Goal: Transaction & Acquisition: Purchase product/service

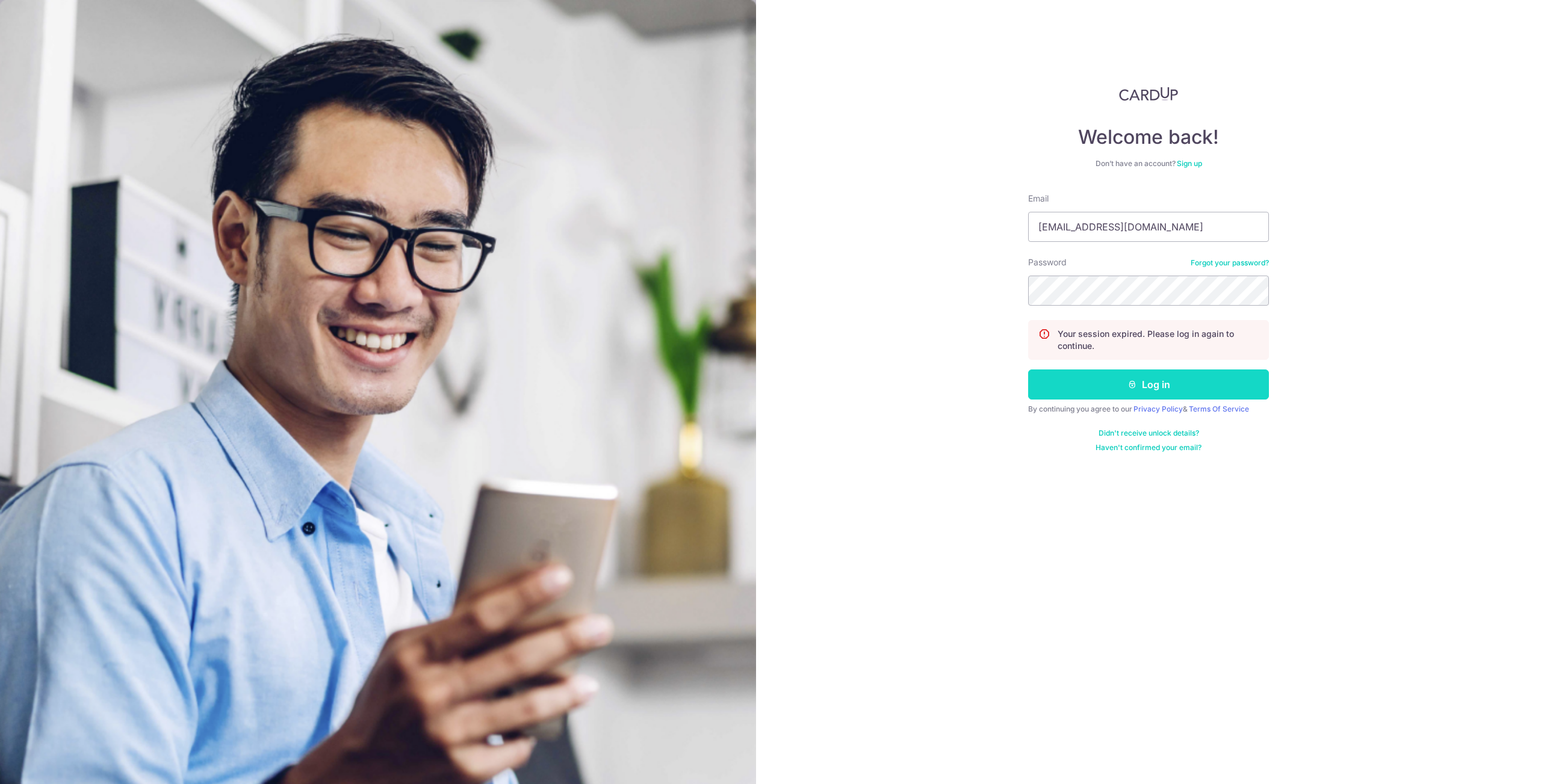
click at [1209, 385] on button "Log in" at bounding box center [1149, 384] width 240 height 31
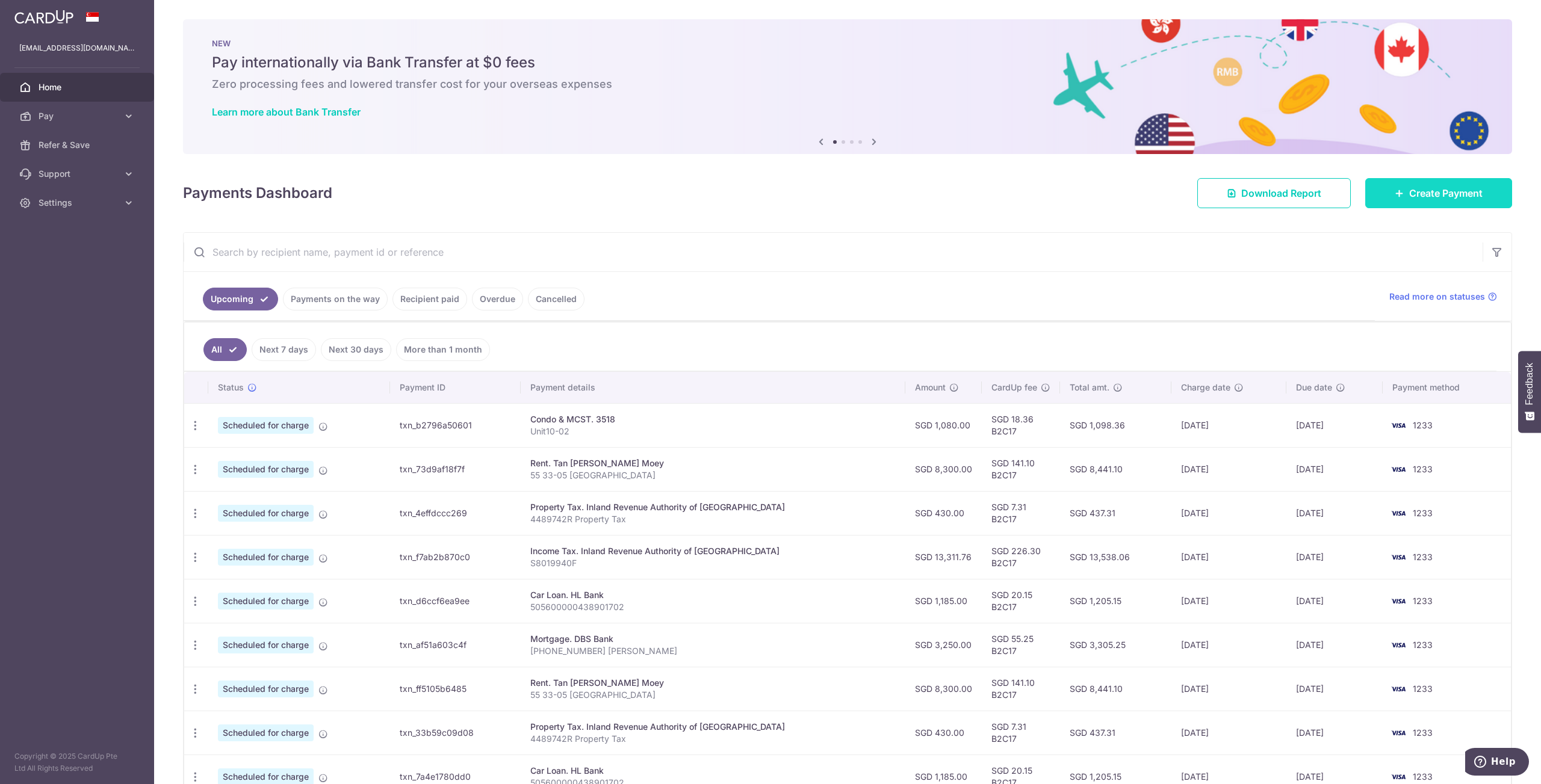
click at [1427, 198] on span "Create Payment" at bounding box center [1445, 193] width 74 height 15
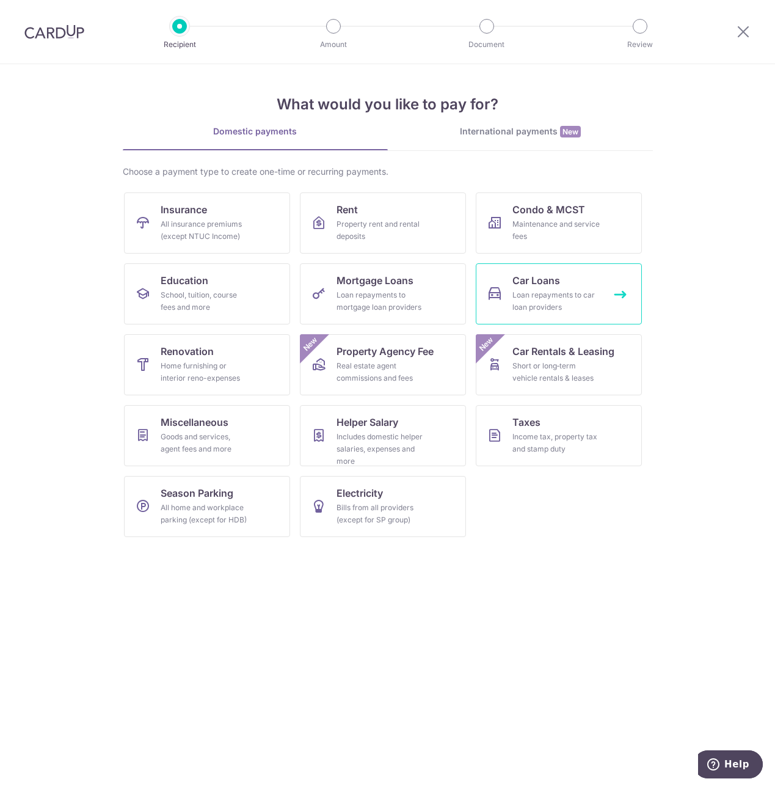
click at [527, 284] on span "Car Loans" at bounding box center [537, 280] width 48 height 15
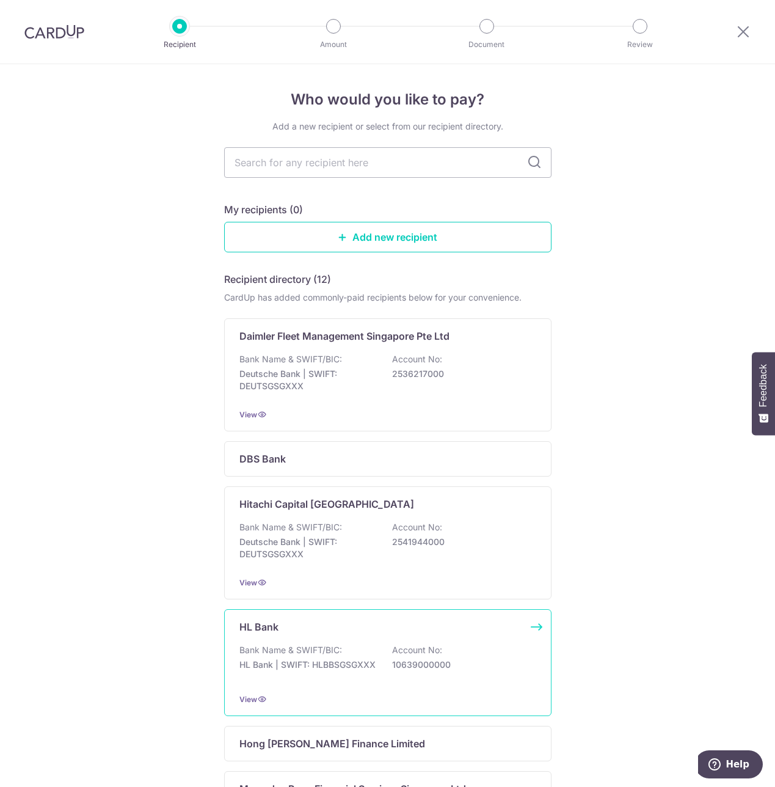
click at [304, 649] on div "HL Bank Bank Name & SWIFT/BIC: HL Bank | SWIFT: HLBBSGSGXXX Account No: 1063900…" at bounding box center [387, 662] width 327 height 107
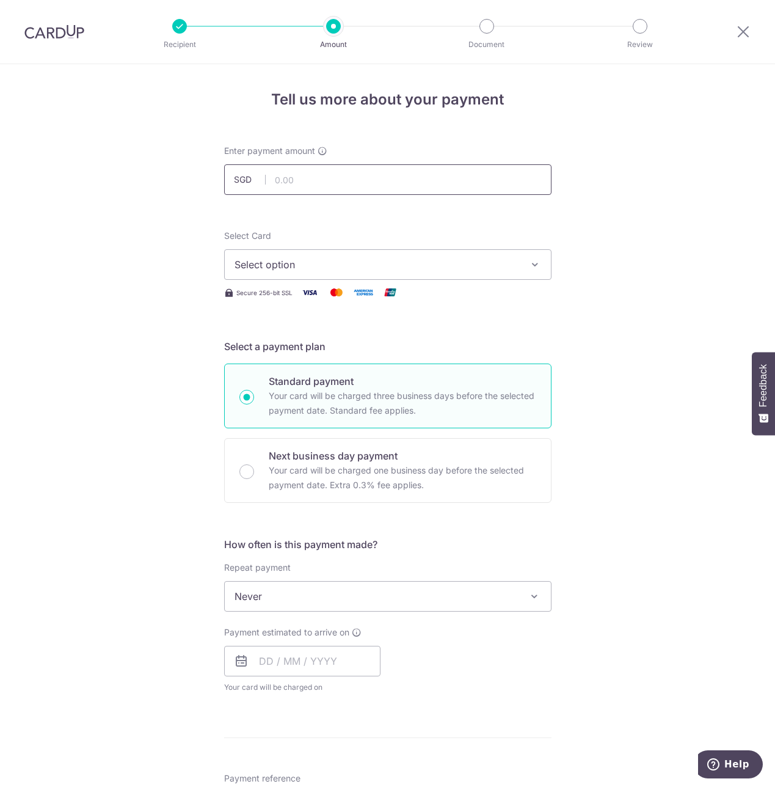
click at [356, 177] on input "text" at bounding box center [387, 179] width 327 height 31
type input "60,829.07"
click at [312, 261] on span "Select option" at bounding box center [377, 264] width 285 height 15
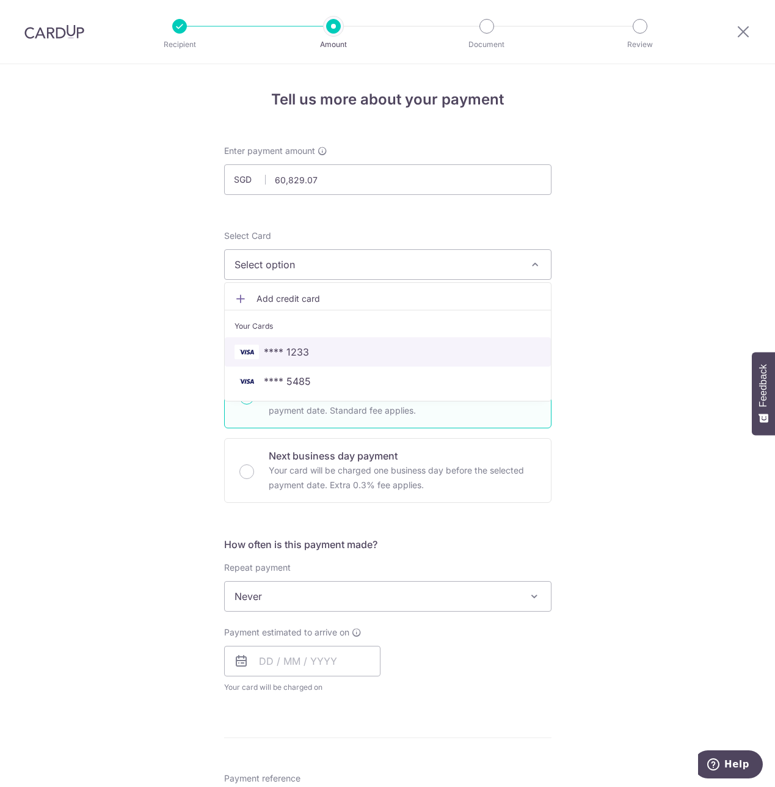
click at [296, 353] on span "**** 1233" at bounding box center [286, 352] width 45 height 15
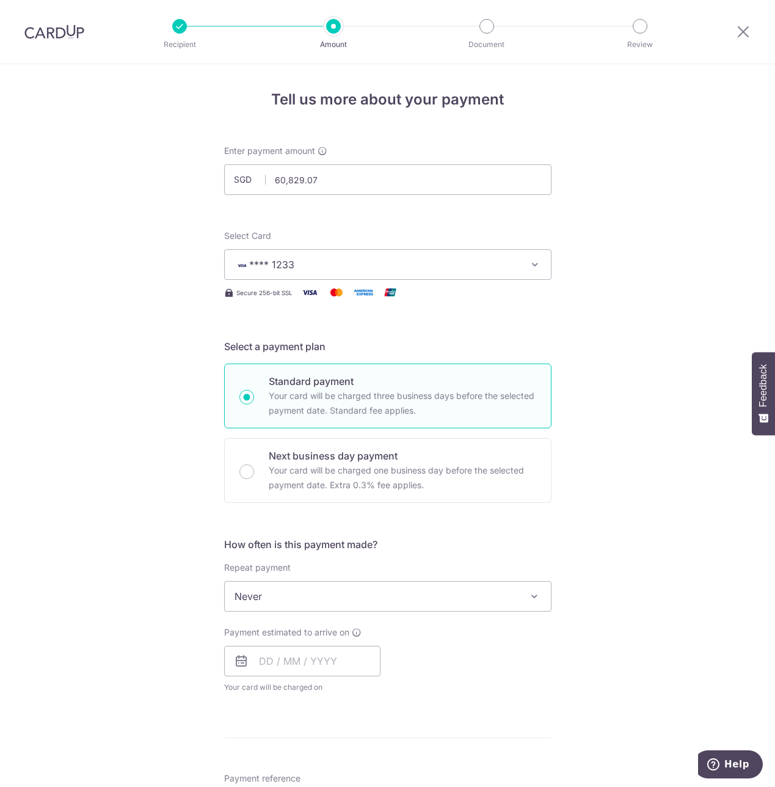
scroll to position [128, 0]
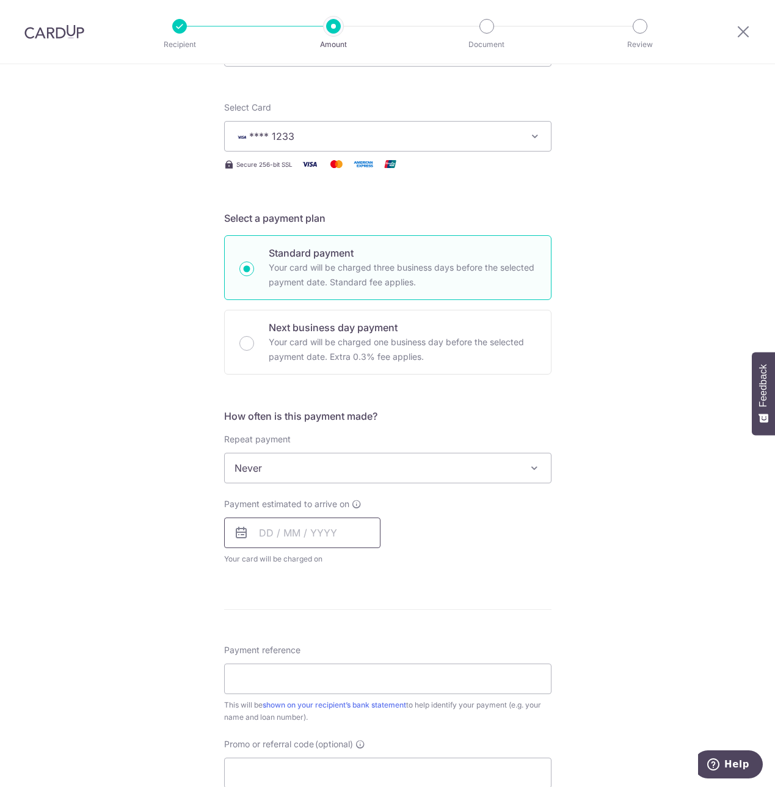
click at [266, 539] on input "text" at bounding box center [302, 533] width 156 height 31
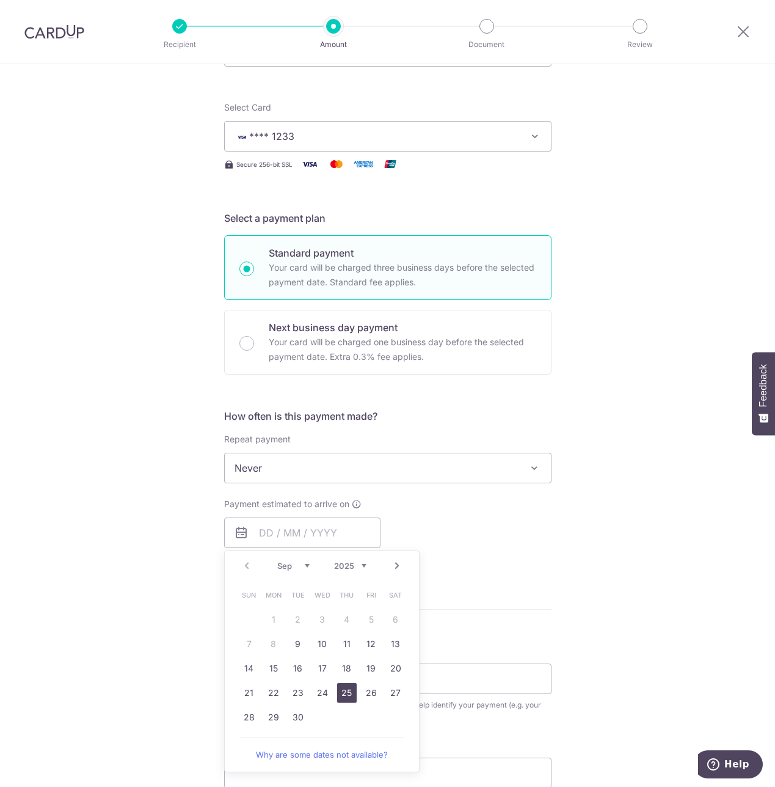
click at [340, 697] on link "25" at bounding box center [347, 693] width 20 height 20
type input "[DATE]"
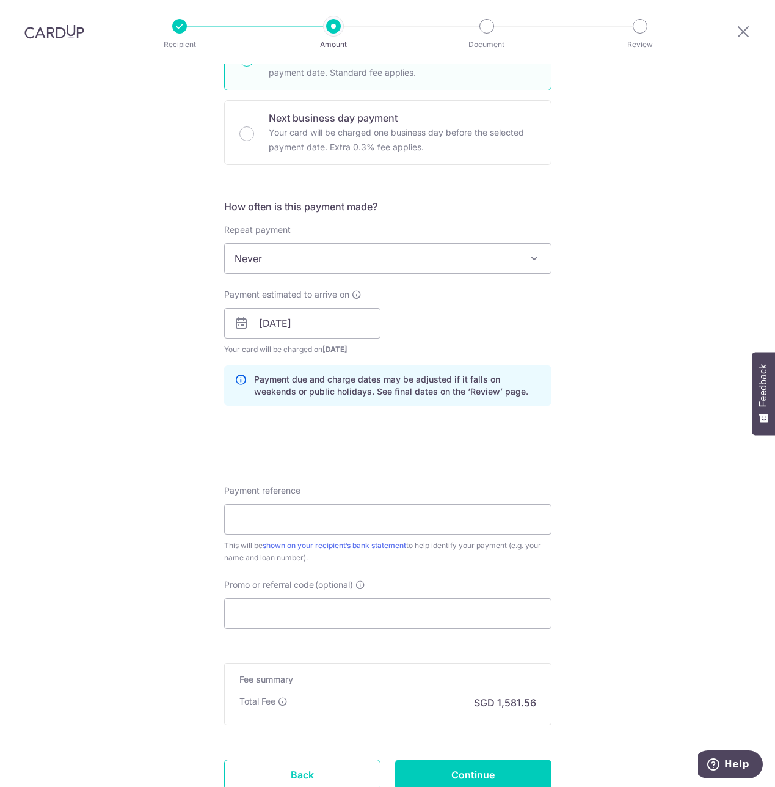
scroll to position [417, 0]
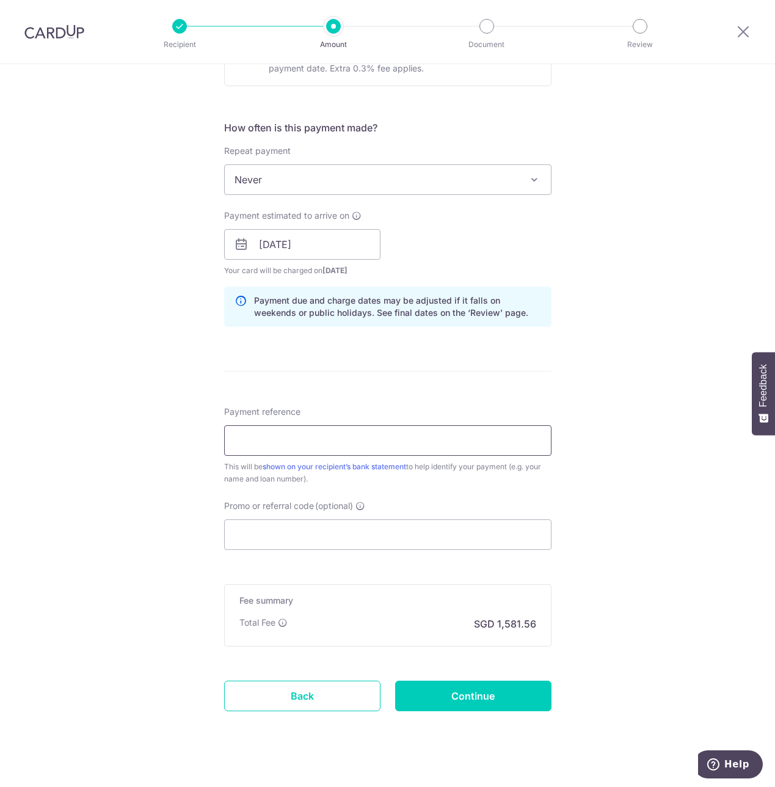
click at [297, 442] on input "Payment reference" at bounding box center [387, 440] width 327 height 31
type input "505600000438901702"
click at [338, 440] on input "505600000438901702" at bounding box center [387, 440] width 327 height 31
click at [315, 536] on input "Promo or referral code (optional)" at bounding box center [387, 534] width 327 height 31
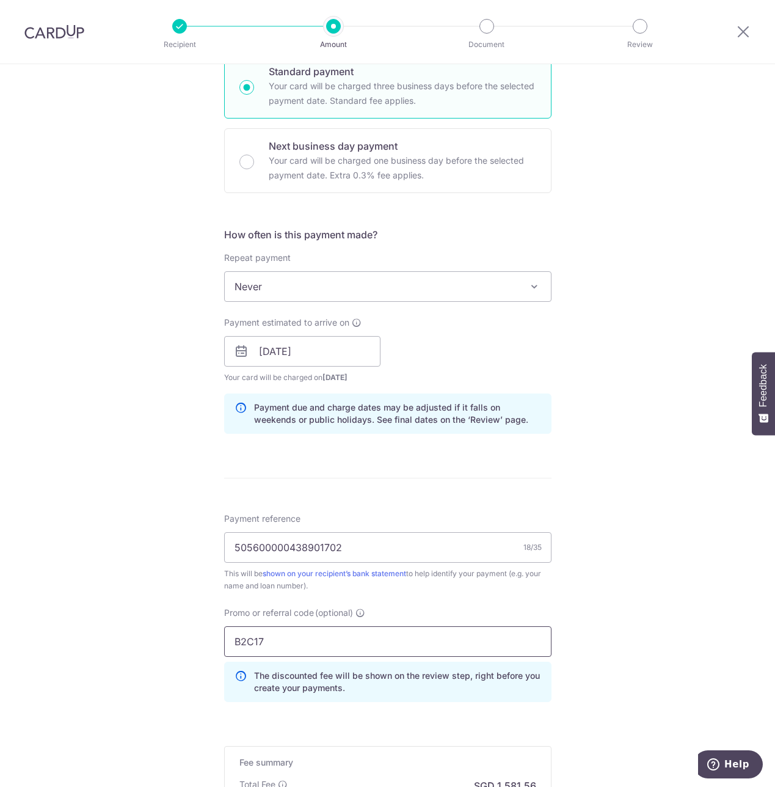
scroll to position [488, 0]
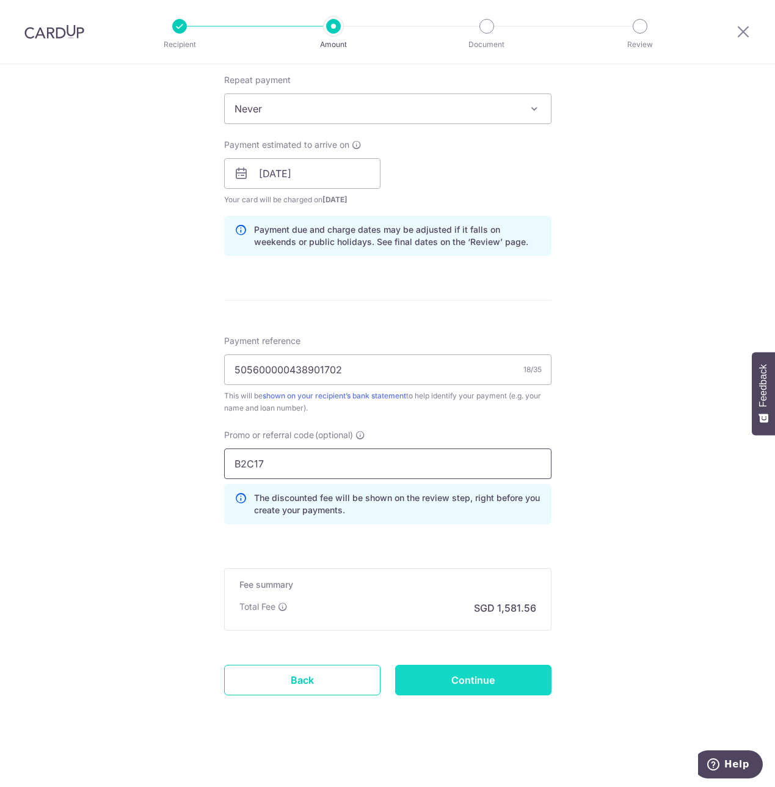
type input "B2C17"
click at [489, 684] on input "Continue" at bounding box center [473, 680] width 156 height 31
type input "Create Schedule"
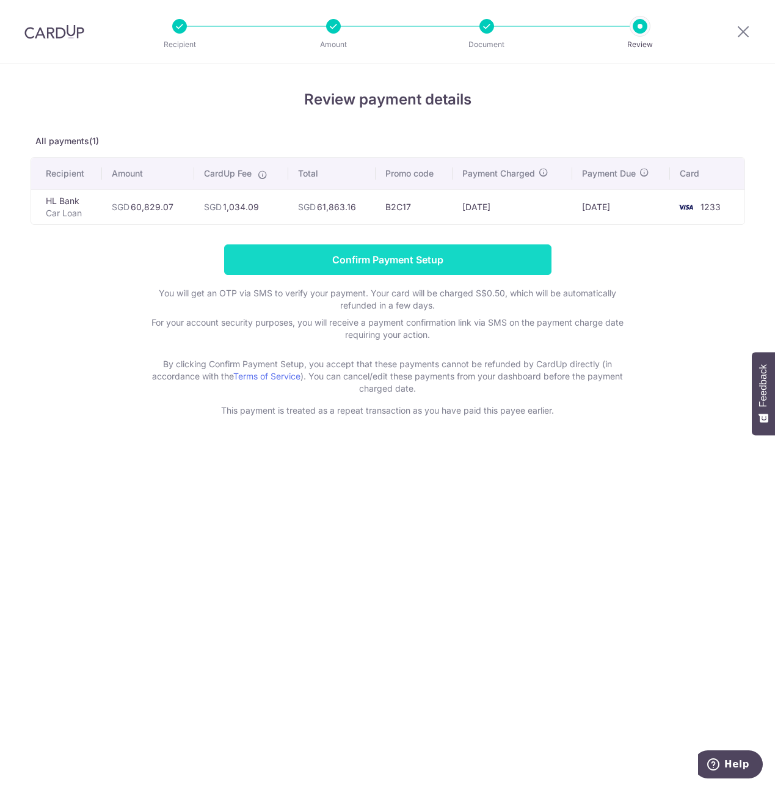
click at [450, 259] on input "Confirm Payment Setup" at bounding box center [387, 259] width 327 height 31
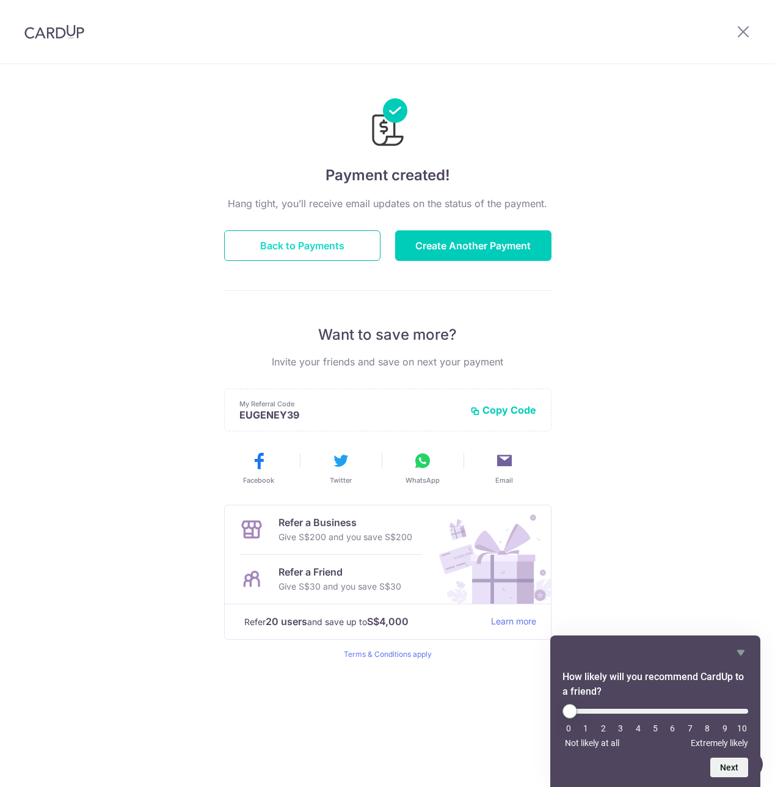
click at [293, 249] on button "Back to Payments" at bounding box center [302, 245] width 156 height 31
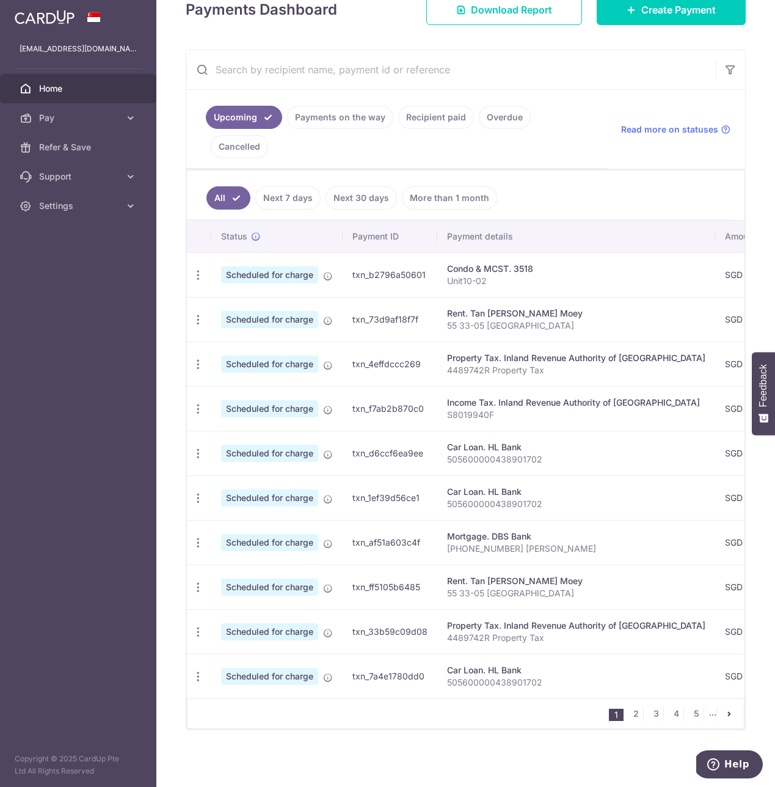
scroll to position [194, 0]
click at [200, 281] on icon "button" at bounding box center [198, 274] width 13 height 13
click at [202, 448] on icon "button" at bounding box center [198, 453] width 13 height 13
click at [196, 281] on icon "button" at bounding box center [198, 274] width 13 height 13
click at [231, 524] on span "Update payment" at bounding box center [263, 531] width 83 height 15
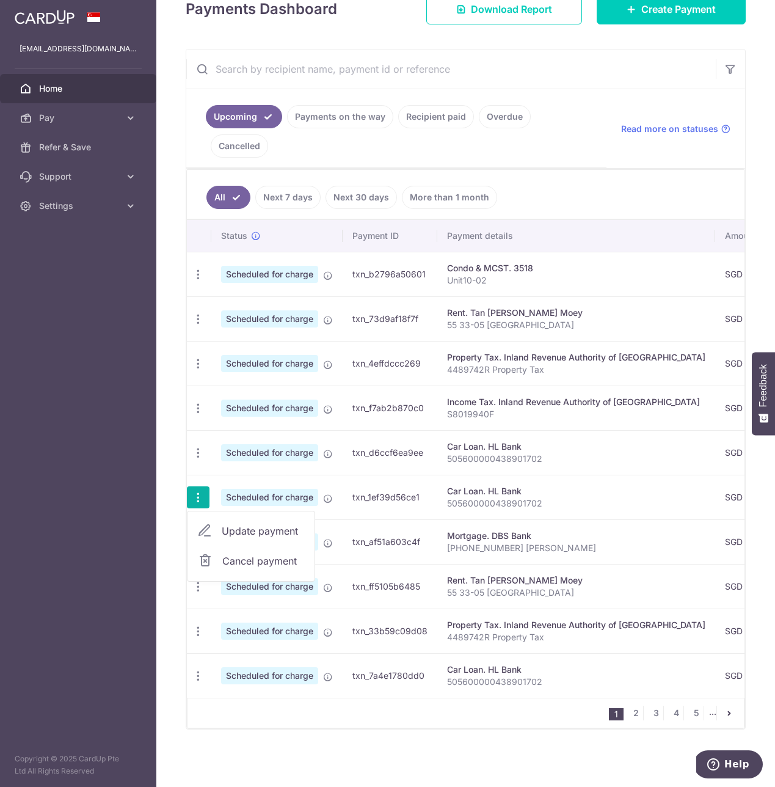
radio input "true"
type input "60,829.07"
type input "[DATE]"
type input "505600000438901702"
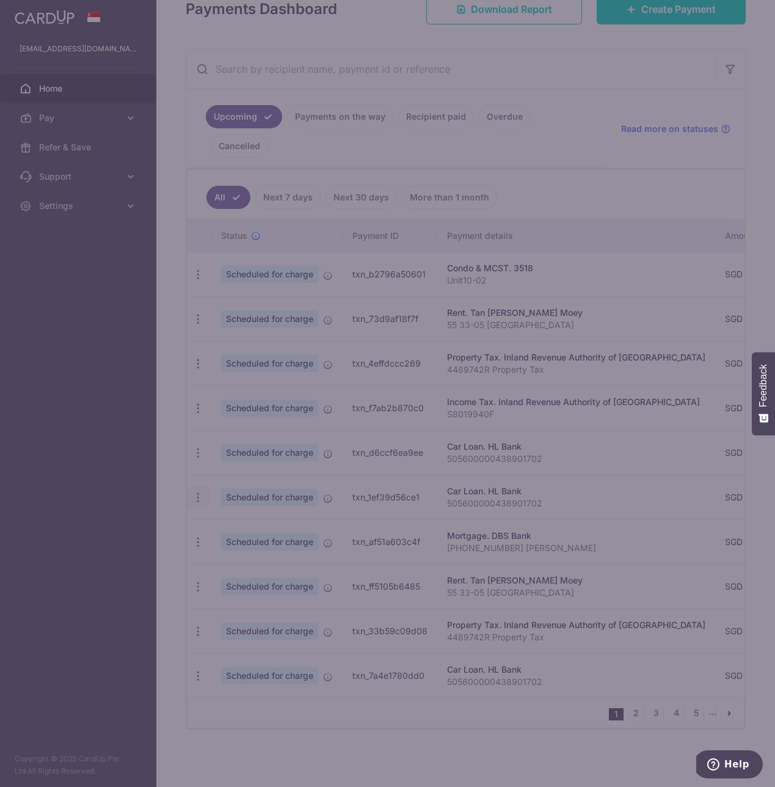
type input "B2C17"
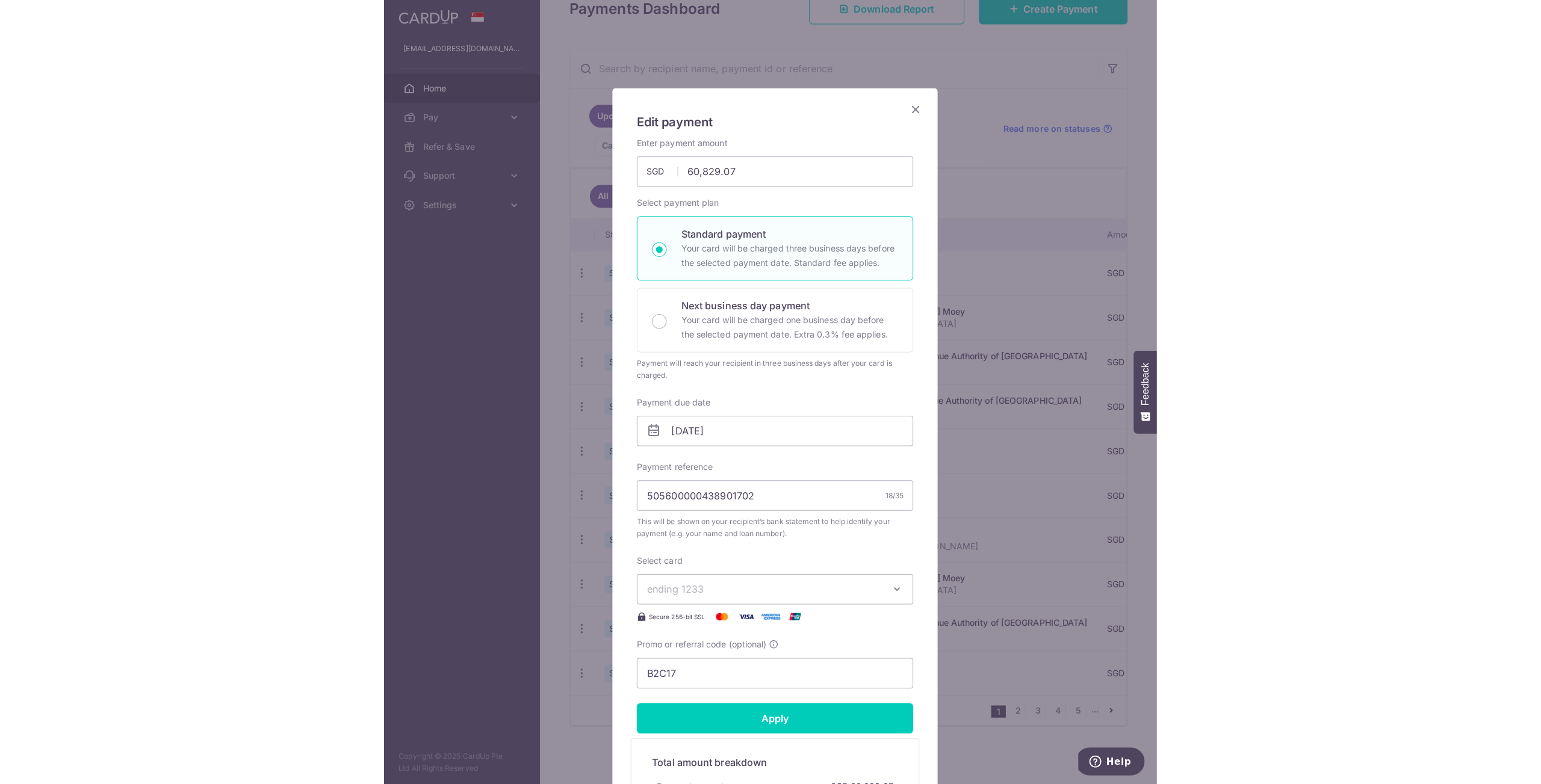
scroll to position [0, 0]
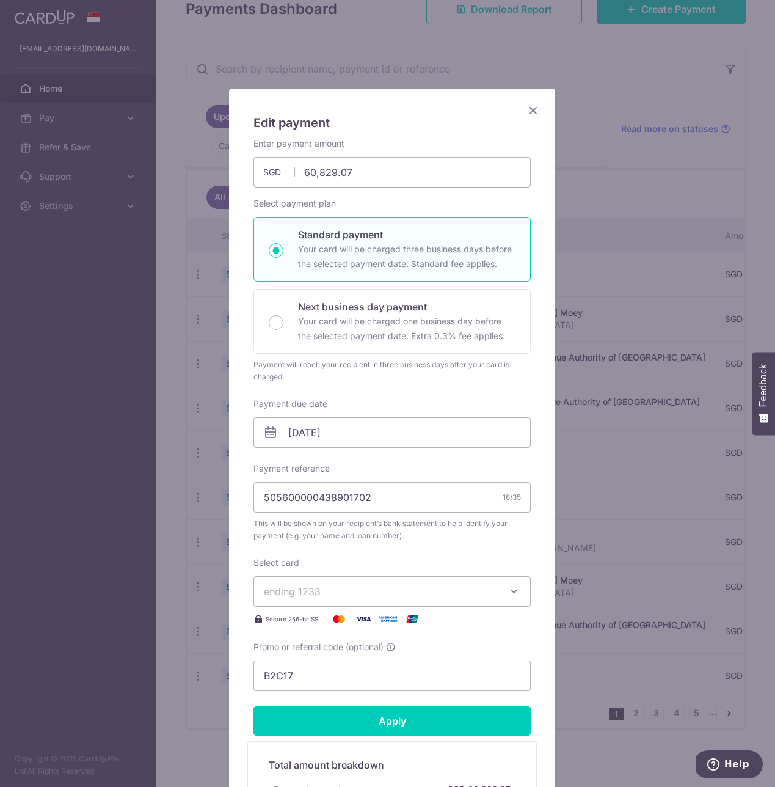
click at [526, 109] on icon "Close" at bounding box center [533, 110] width 15 height 15
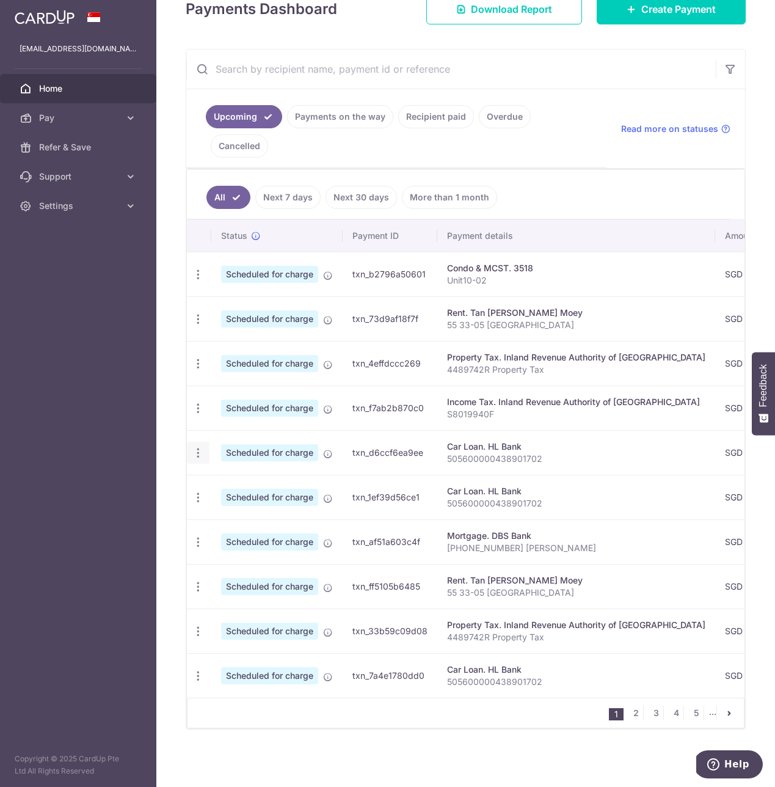
click at [199, 281] on icon "button" at bounding box center [198, 274] width 13 height 13
click at [221, 508] on link "Cancel payment" at bounding box center [251, 516] width 127 height 31
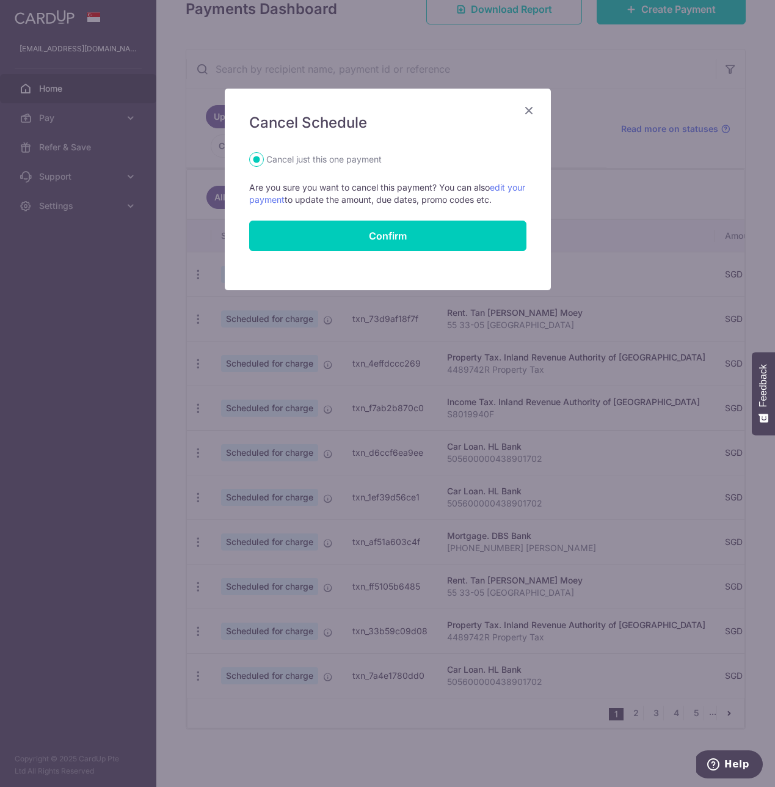
click at [529, 108] on icon "Close" at bounding box center [529, 110] width 15 height 15
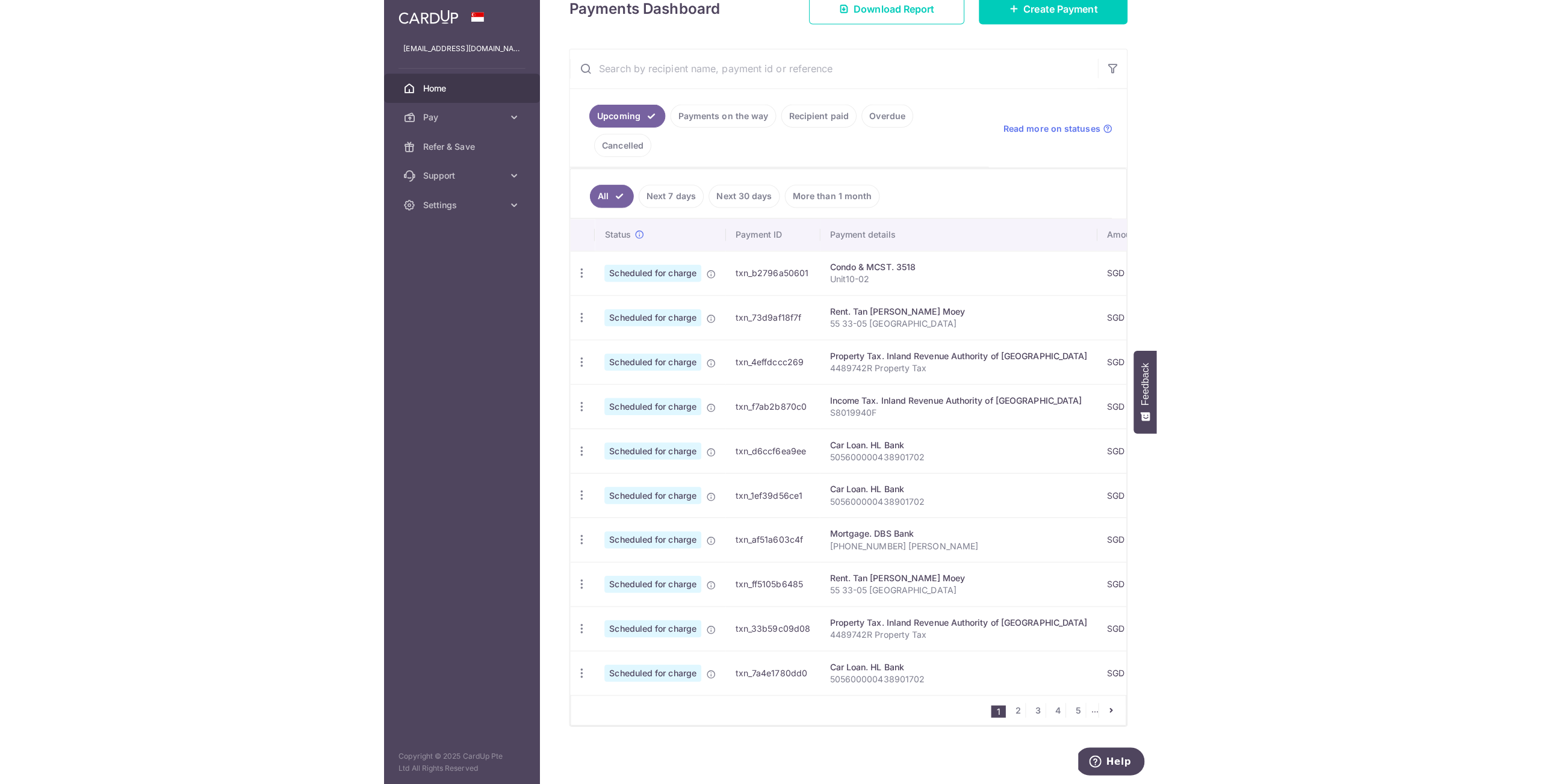
scroll to position [146, 0]
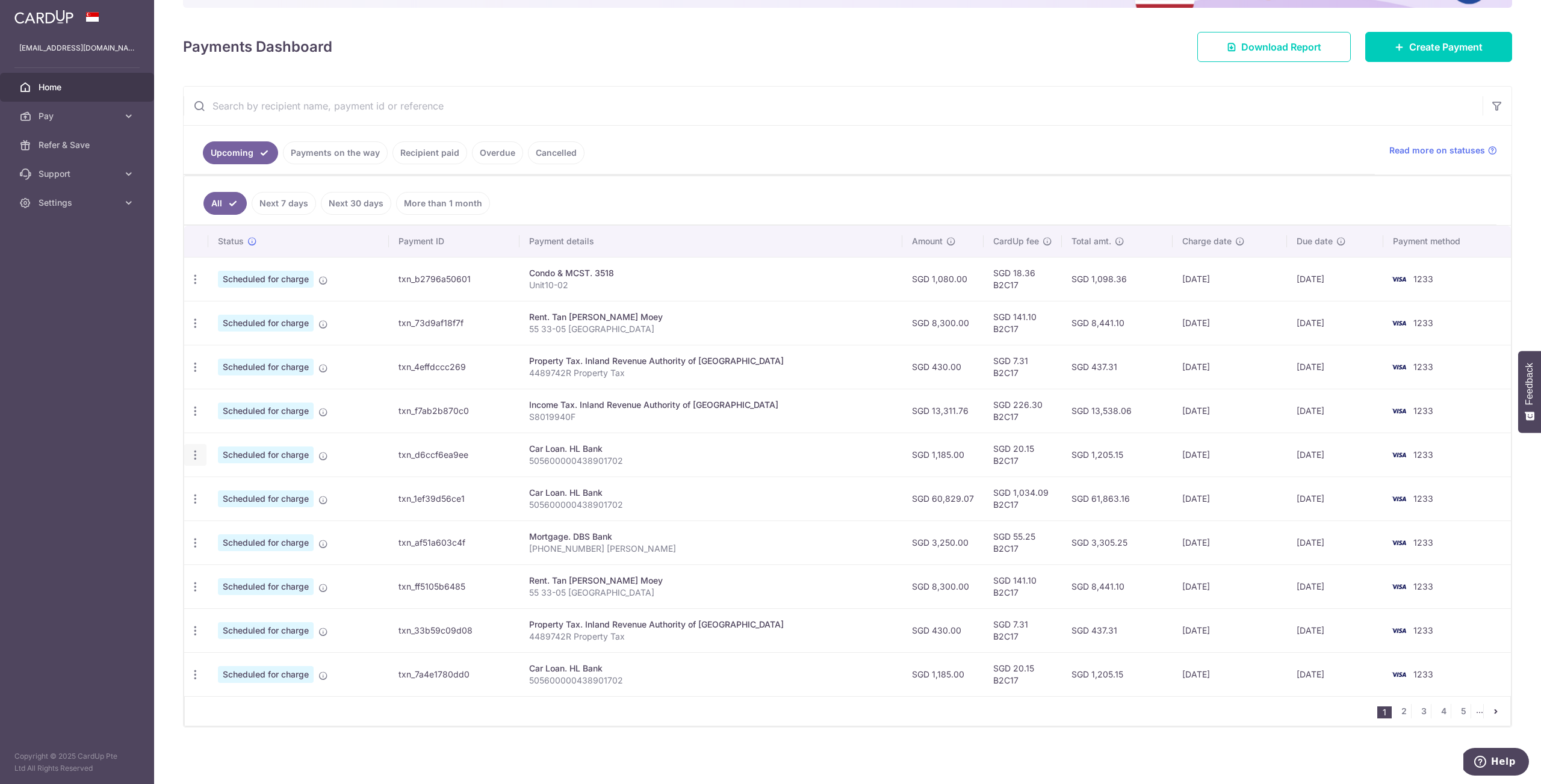
click at [197, 286] on icon "button" at bounding box center [195, 279] width 13 height 13
click at [246, 507] on link "Cancel payment" at bounding box center [247, 517] width 125 height 31
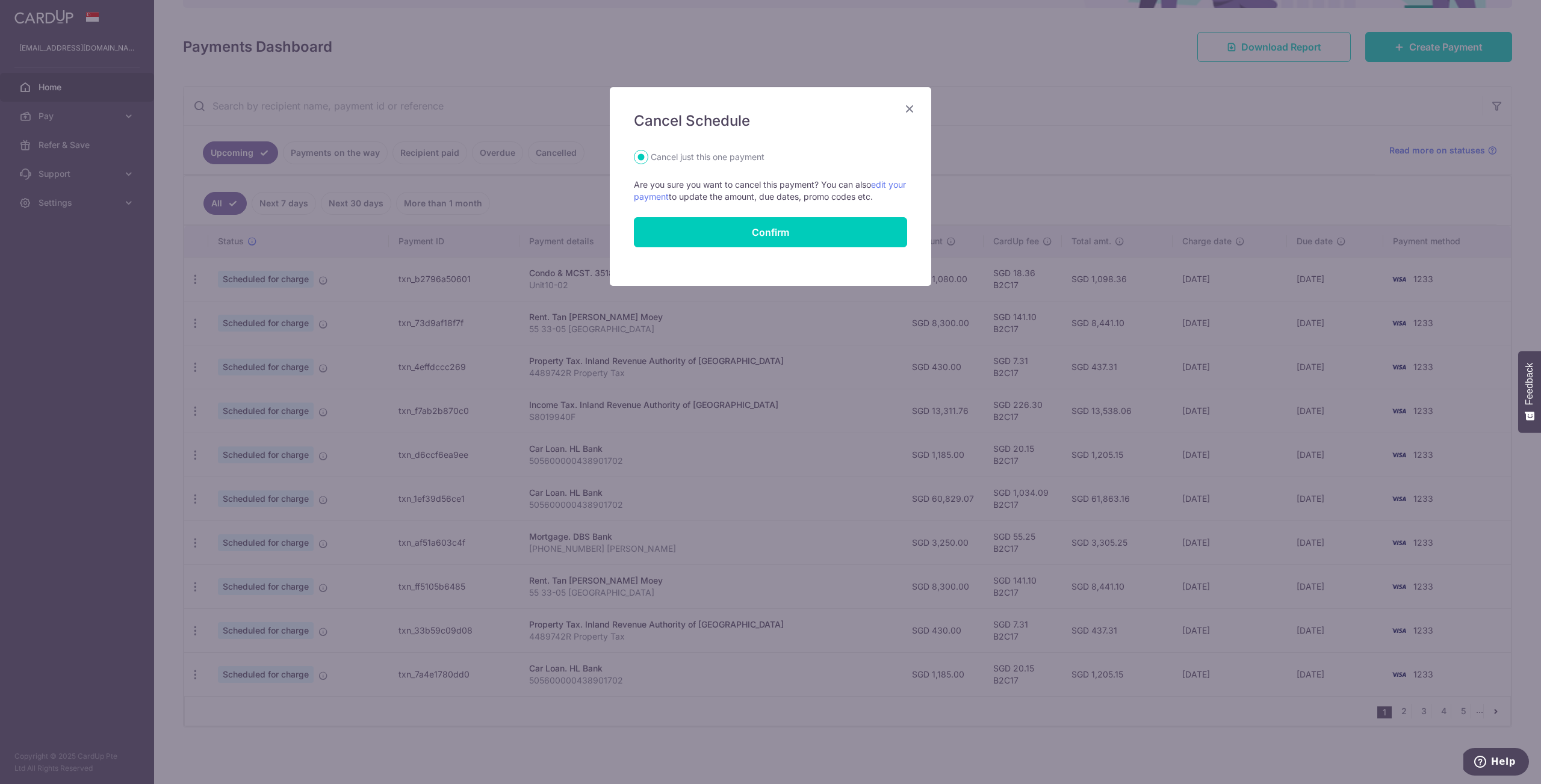
click at [764, 107] on icon "Close" at bounding box center [909, 108] width 15 height 15
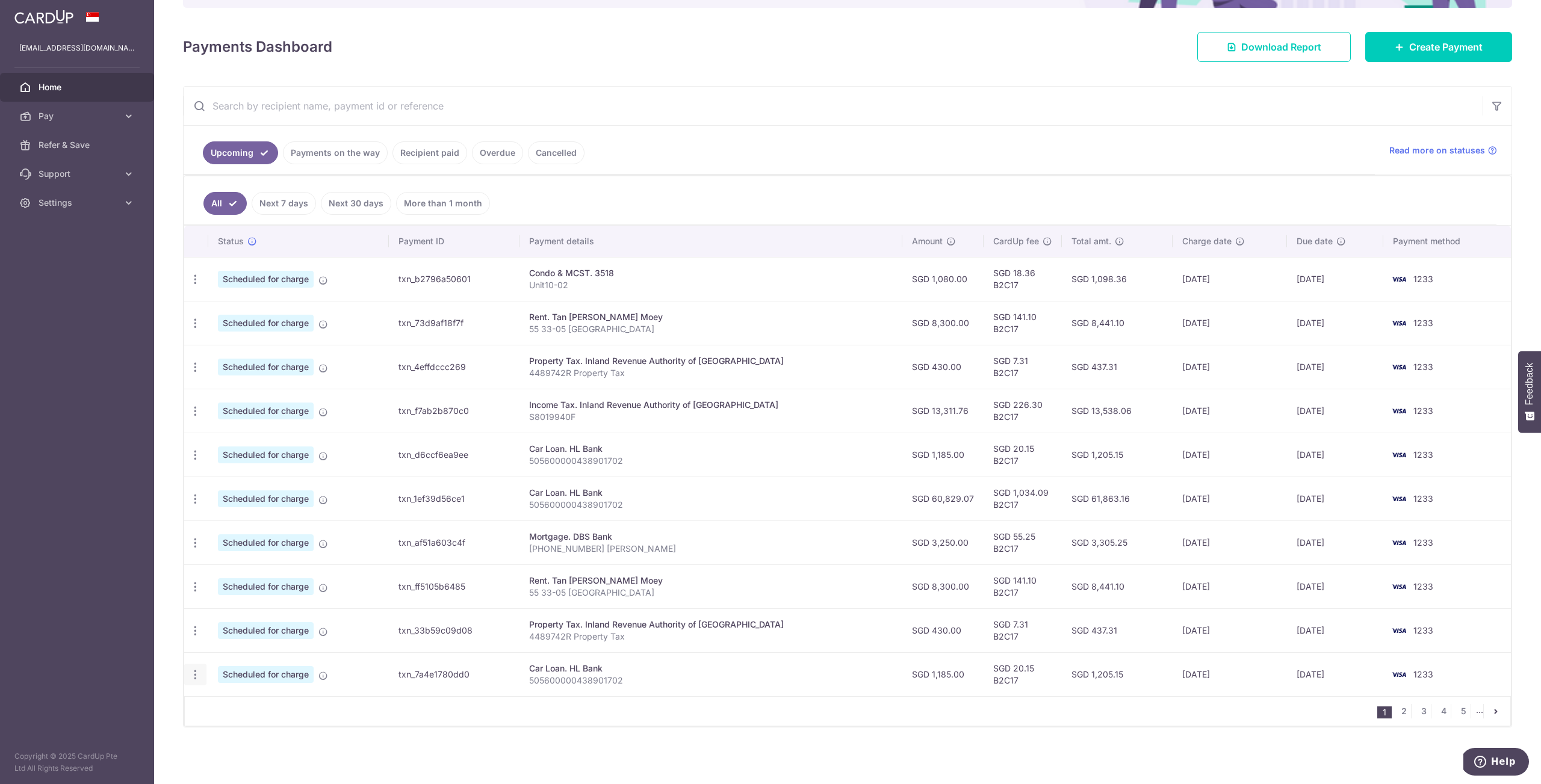
click at [197, 286] on icon "button" at bounding box center [195, 279] width 13 height 13
click at [221, 737] on span "Cancel payment" at bounding box center [259, 737] width 81 height 15
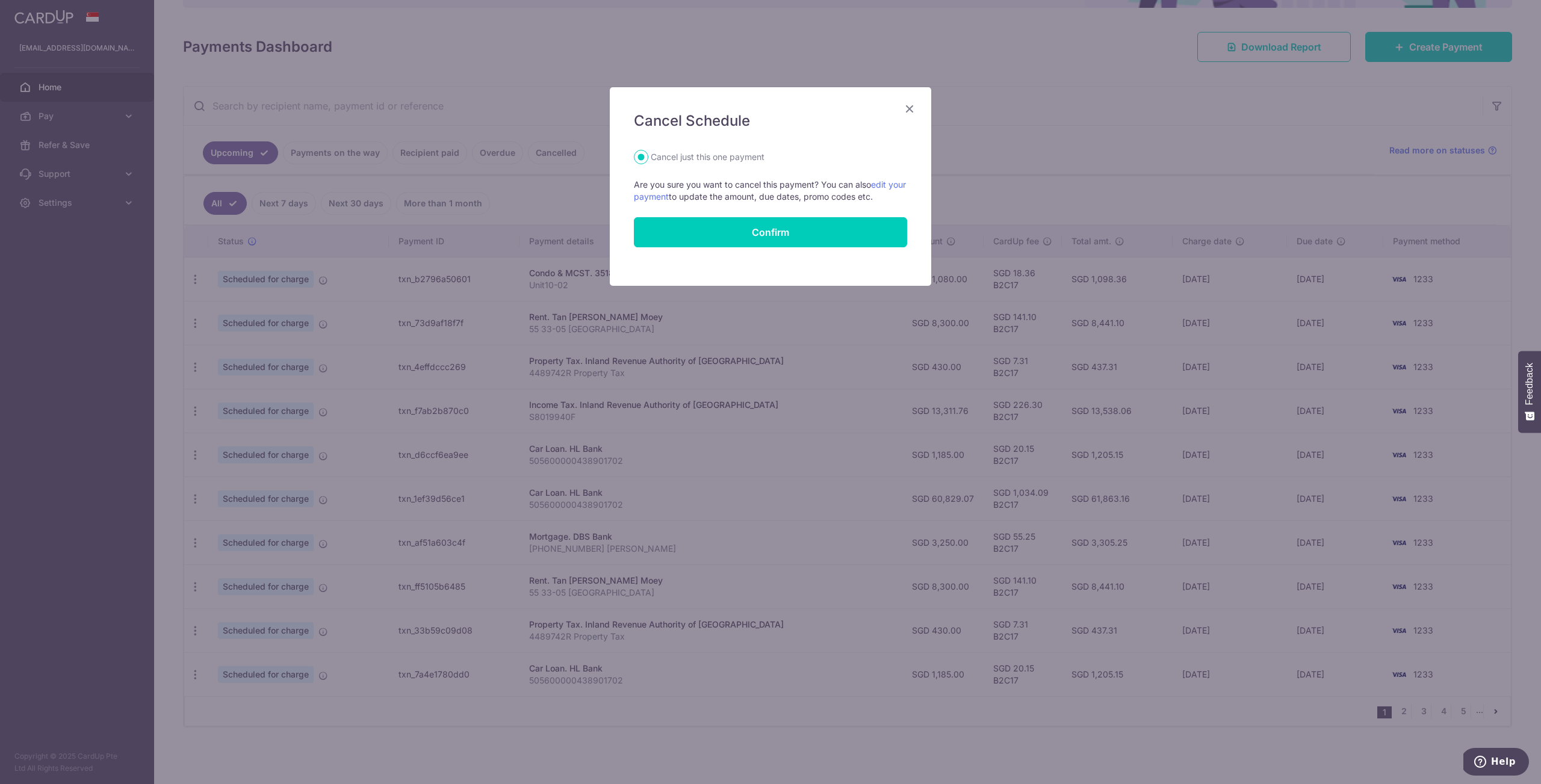
click at [764, 109] on icon "Close" at bounding box center [909, 108] width 15 height 15
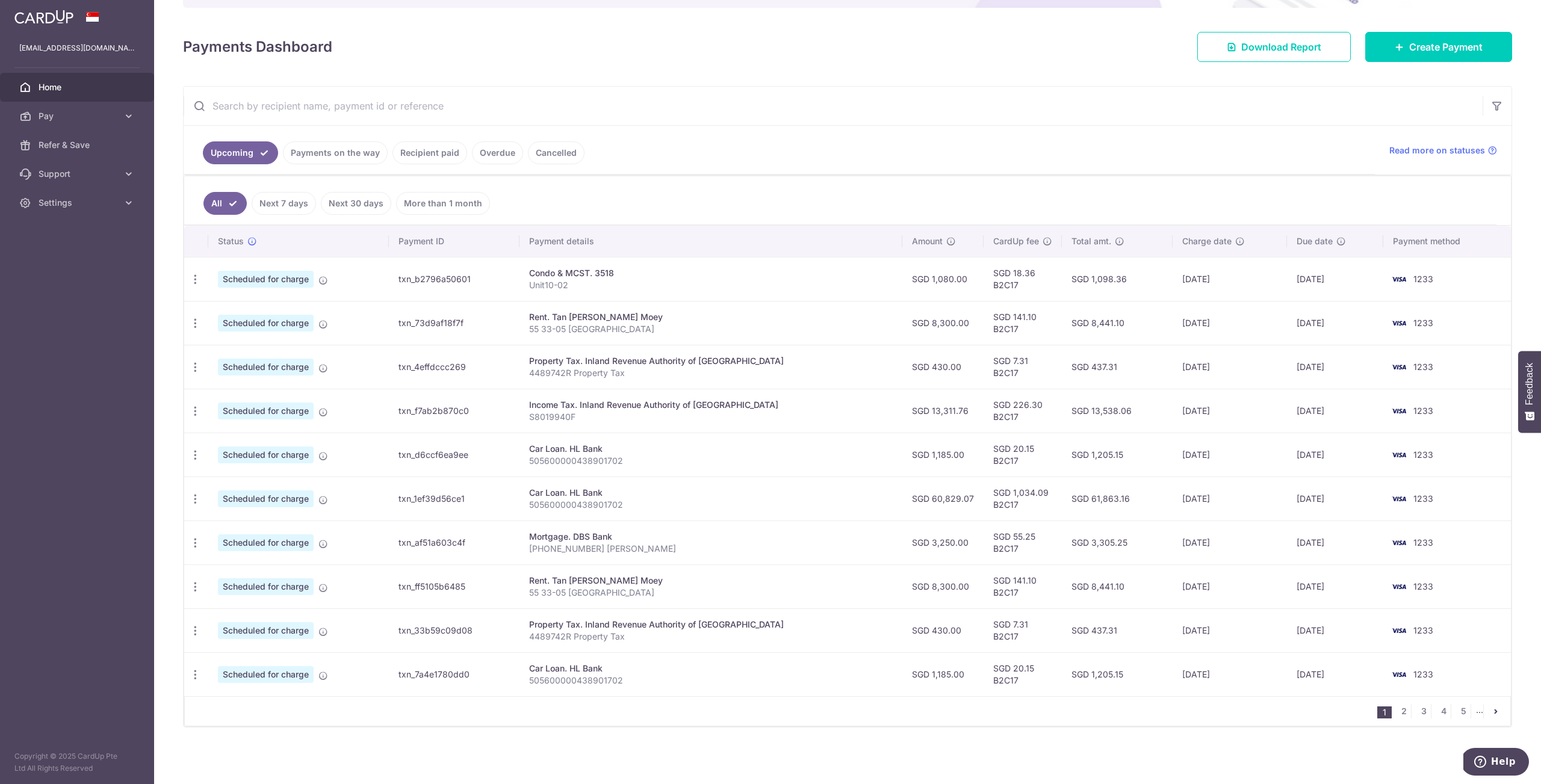
scroll to position [0, 0]
